Goal: Task Accomplishment & Management: Use online tool/utility

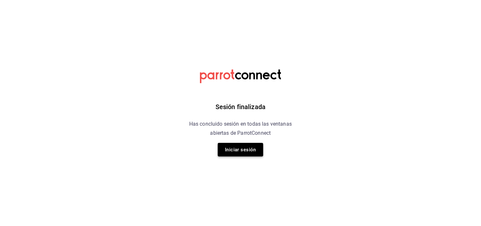
click at [250, 149] on button "Iniciar sesión" at bounding box center [240, 150] width 45 height 14
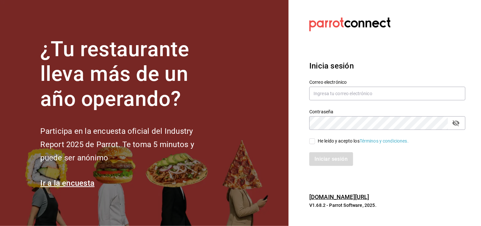
click at [337, 96] on html "¿Tu restaurante lleva más de un año operando? Participa en la encuesta oficial …" at bounding box center [240, 113] width 481 height 226
click at [337, 96] on input "text" at bounding box center [387, 94] width 156 height 14
type input "A"
type input "winebar.lozano99@gmail.com"
click at [312, 139] on input "He leído y acepto los Términos y condiciones." at bounding box center [312, 141] width 6 height 6
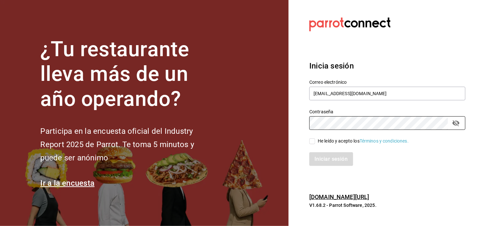
checkbox input "true"
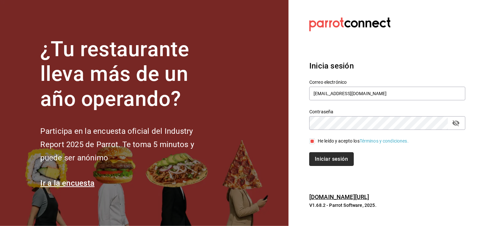
click at [333, 160] on button "Iniciar sesión" at bounding box center [331, 159] width 44 height 14
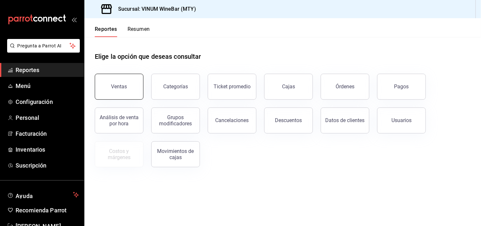
click at [114, 81] on button "Ventas" at bounding box center [119, 87] width 49 height 26
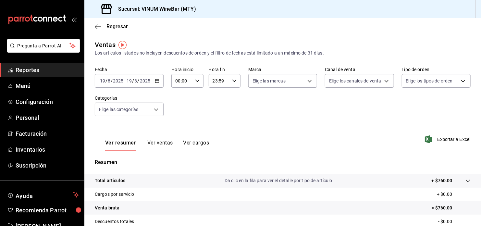
click at [156, 80] on icon "button" at bounding box center [157, 81] width 5 height 5
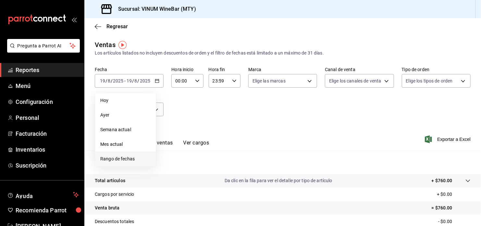
click at [120, 160] on span "Rango de fechas" at bounding box center [125, 158] width 50 height 7
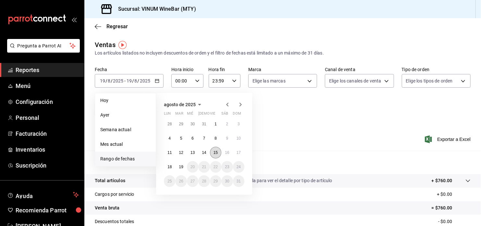
click at [217, 153] on abbr "15" at bounding box center [215, 152] width 4 height 5
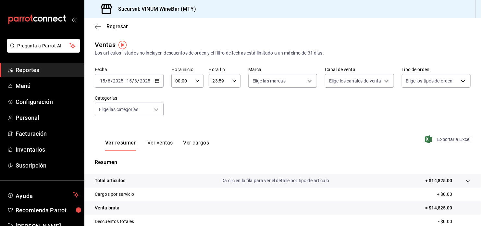
click at [448, 138] on span "Exportar a Excel" at bounding box center [448, 139] width 44 height 8
click at [157, 80] on \(Stroke\) "button" at bounding box center [157, 80] width 4 height 0
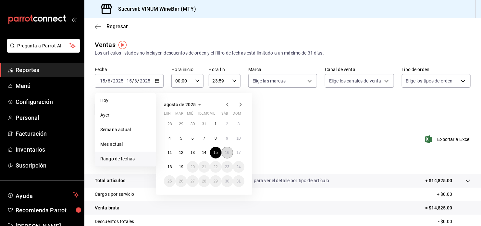
click at [225, 157] on button "16" at bounding box center [226, 153] width 11 height 12
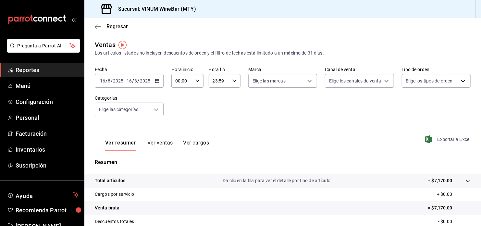
click at [450, 138] on span "Exportar a Excel" at bounding box center [448, 139] width 44 height 8
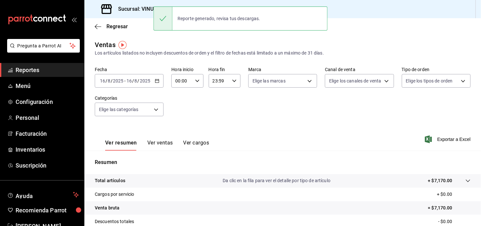
click at [157, 81] on icon "button" at bounding box center [157, 81] width 5 height 5
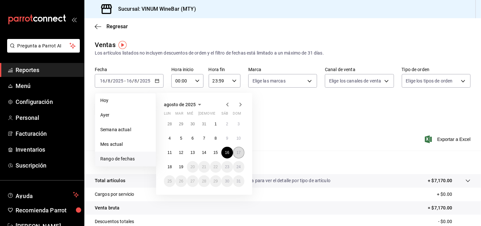
click at [239, 152] on abbr "17" at bounding box center [238, 152] width 4 height 5
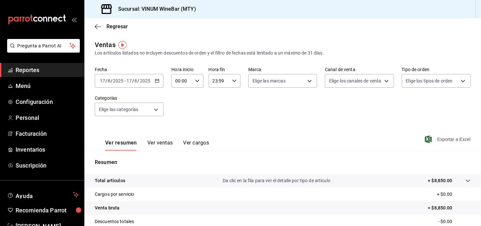
click at [452, 140] on span "Exportar a Excel" at bounding box center [448, 139] width 44 height 8
click at [452, 140] on div "Exportando a excel..." at bounding box center [444, 139] width 53 height 6
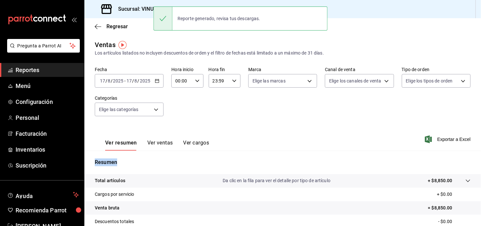
click at [155, 83] on icon "button" at bounding box center [157, 81] width 5 height 5
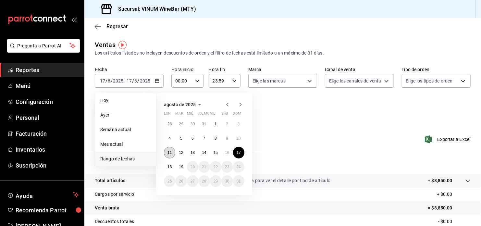
click at [171, 154] on button "11" at bounding box center [169, 153] width 11 height 12
click at [240, 152] on abbr "17" at bounding box center [238, 152] width 4 height 5
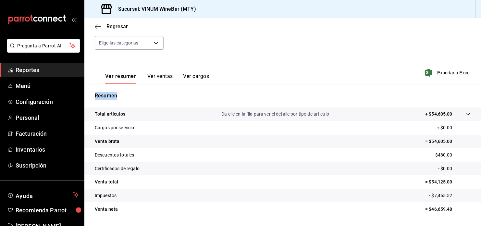
scroll to position [85, 0]
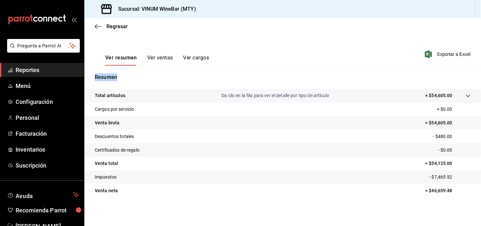
click at [46, 71] on span "Reportes" at bounding box center [47, 70] width 63 height 9
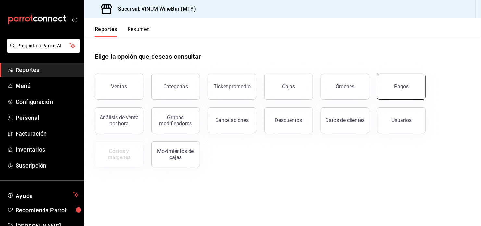
click at [400, 90] on button "Pagos" at bounding box center [401, 87] width 49 height 26
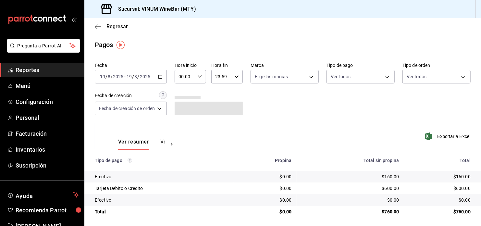
click at [158, 73] on div "2025-08-19 19 / 8 / 2025 - 2025-08-19 19 / 8 / 2025" at bounding box center [131, 77] width 72 height 14
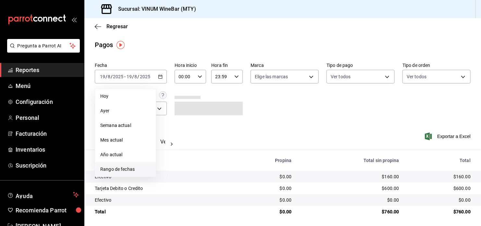
click at [133, 165] on li "Rango de fechas" at bounding box center [125, 169] width 61 height 15
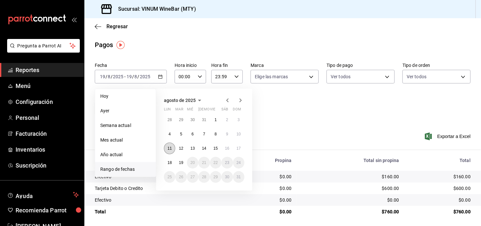
click at [170, 150] on abbr "11" at bounding box center [169, 148] width 4 height 5
click at [241, 150] on button "17" at bounding box center [238, 148] width 11 height 12
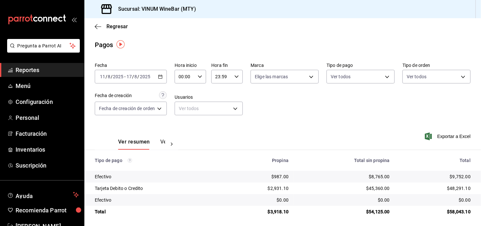
scroll to position [2, 0]
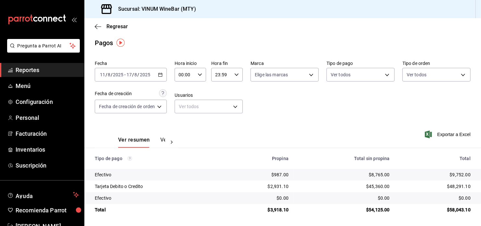
click at [41, 69] on span "Reportes" at bounding box center [47, 70] width 63 height 9
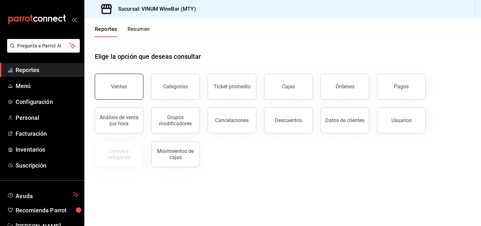
click at [121, 85] on div "Ventas" at bounding box center [119, 86] width 16 height 6
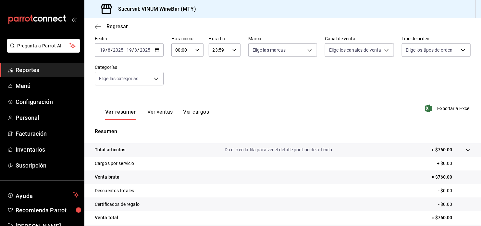
scroll to position [43, 0]
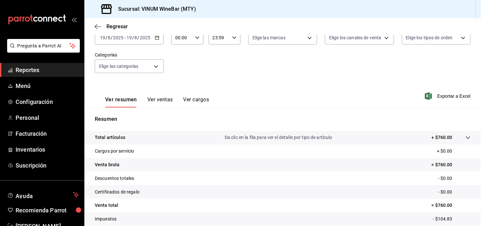
click at [159, 39] on div "2025-08-19 19 / 8 / 2025 - 2025-08-19 19 / 8 / 2025" at bounding box center [129, 38] width 69 height 14
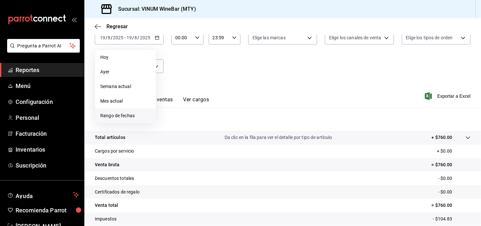
click at [126, 110] on li "Rango de fechas" at bounding box center [125, 115] width 61 height 15
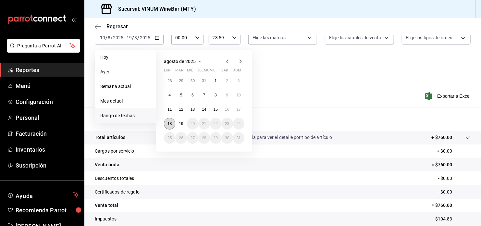
click at [166, 123] on button "18" at bounding box center [169, 124] width 11 height 12
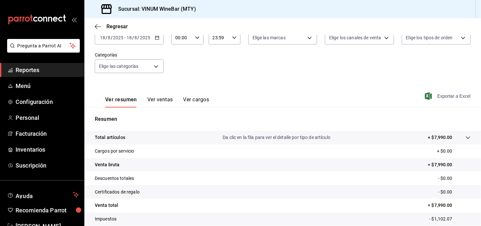
click at [455, 93] on span "Exportar a Excel" at bounding box center [448, 96] width 44 height 8
